Goal: Information Seeking & Learning: Find contact information

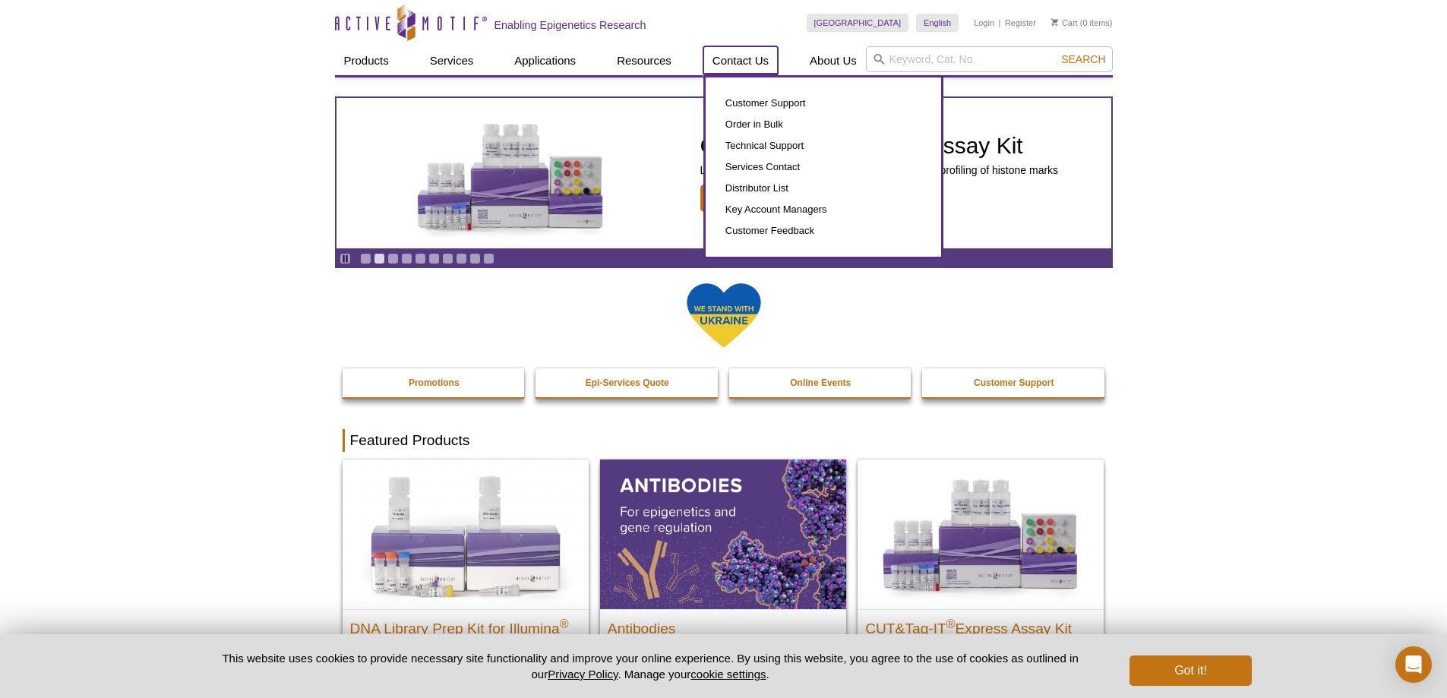
click at [734, 64] on link "Contact Us" at bounding box center [740, 60] width 74 height 29
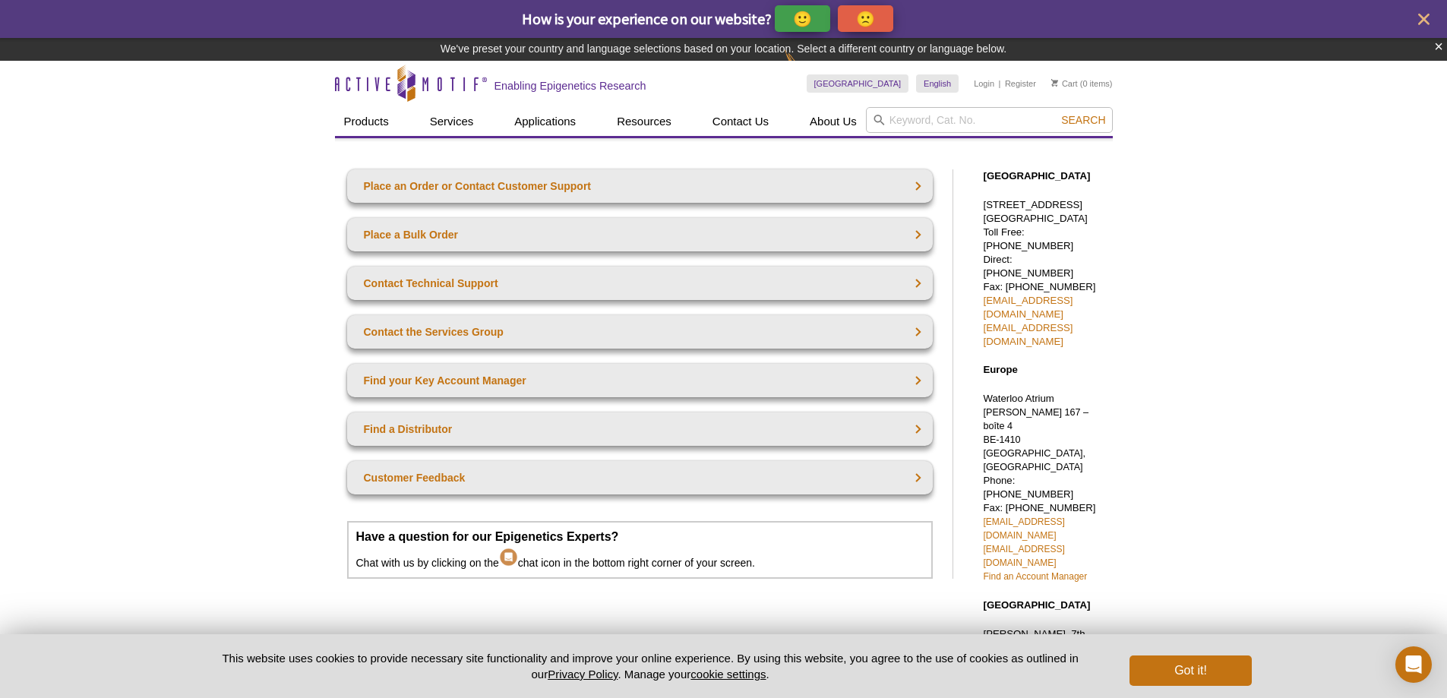
drag, startPoint x: 985, startPoint y: 204, endPoint x: 1077, endPoint y: 228, distance: 94.9
click at [1077, 228] on p "1914 Palomar Oaks Way, Suite 150 Carlsbad, CA 92008 Toll Free: 877 222 9543 Dir…" at bounding box center [1045, 273] width 122 height 150
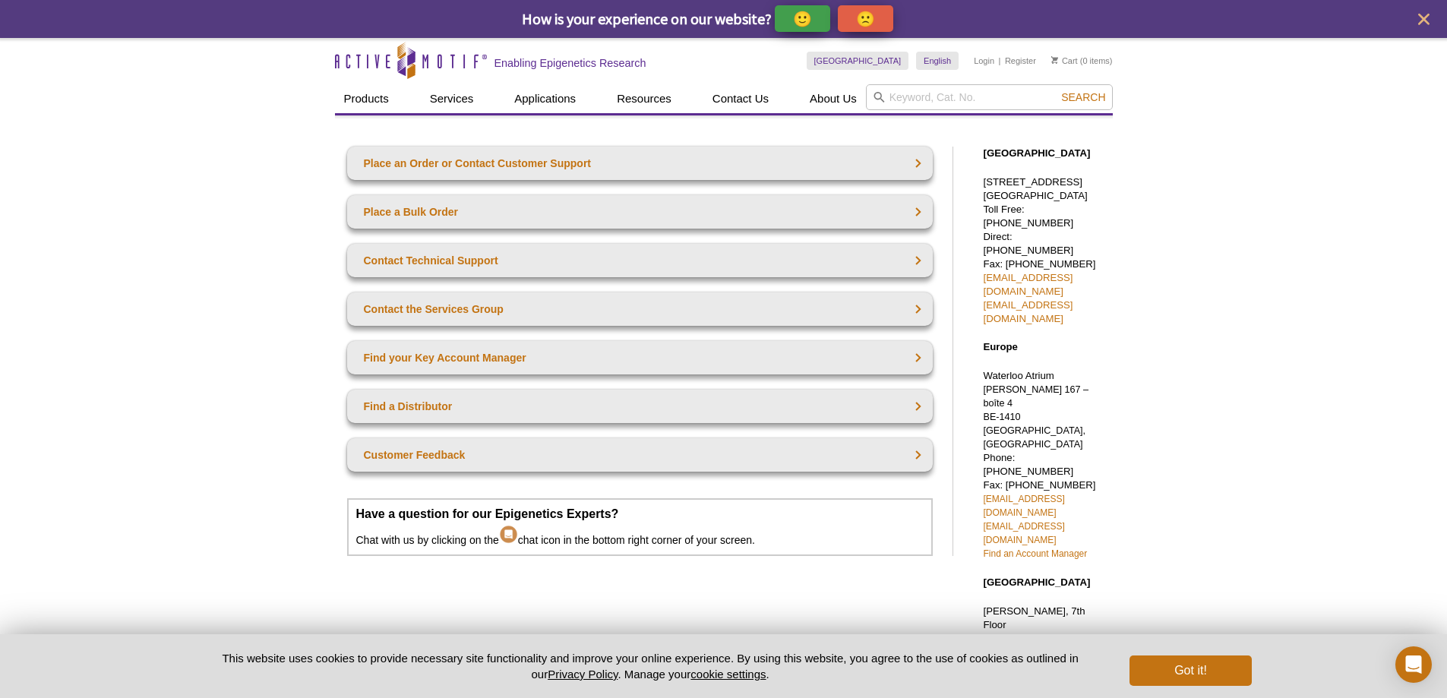
copy p "1914 Palomar Oaks Way, Suite 150 Carlsbad, CA 92008"
drag, startPoint x: 1076, startPoint y: 238, endPoint x: 1017, endPoint y: 242, distance: 59.4
click at [1017, 242] on p "1914 Palomar Oaks Way, Suite 150 Carlsbad, CA 92008 Toll Free: 877 222 9543 Dir…" at bounding box center [1045, 250] width 122 height 150
copy p "760 431 1263"
